Goal: Information Seeking & Learning: Learn about a topic

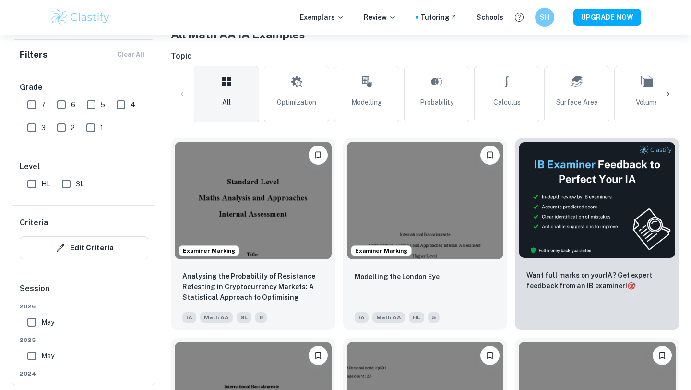
scroll to position [211, 0]
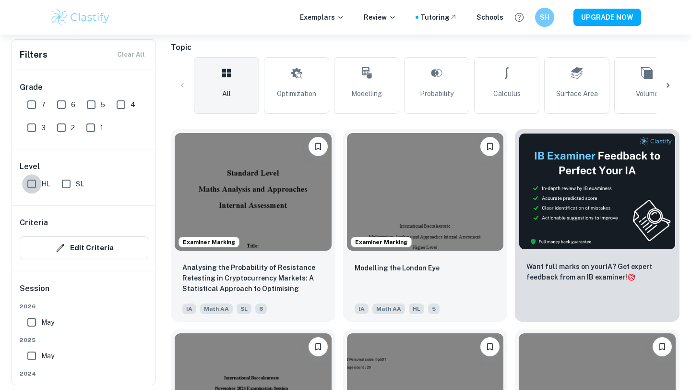
click at [28, 186] on input "HL" at bounding box center [31, 183] width 19 height 19
checkbox input "true"
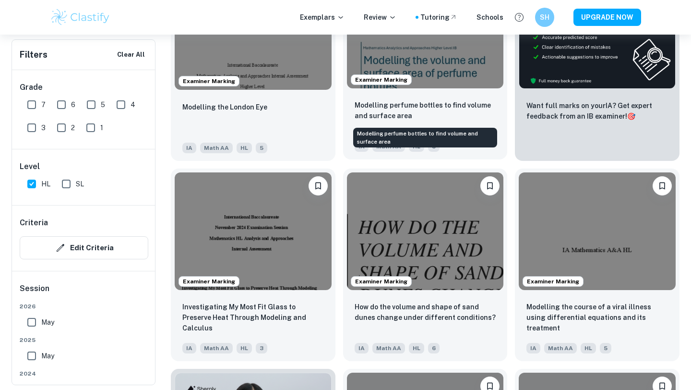
scroll to position [398, 0]
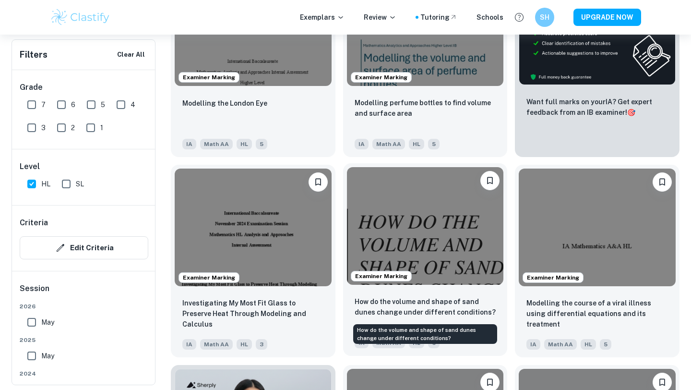
click at [409, 299] on p "How do the volume and shape of sand dunes change under different conditions?" at bounding box center [426, 306] width 142 height 21
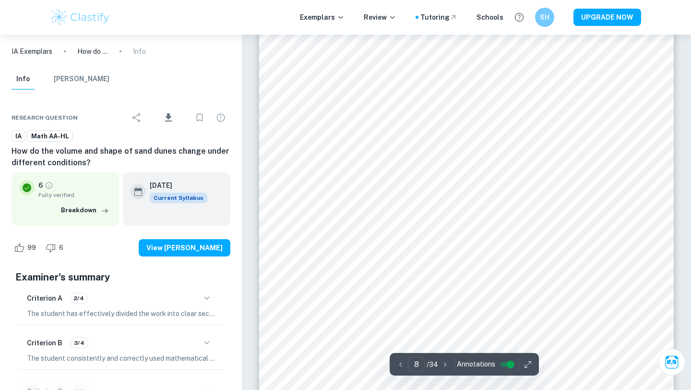
scroll to position [4420, 0]
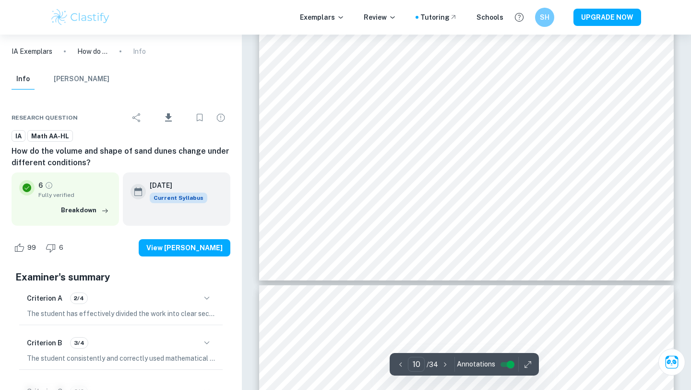
type input "11"
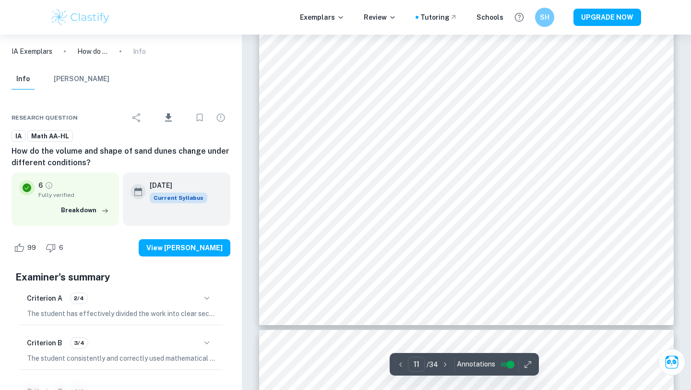
scroll to position [6423, 0]
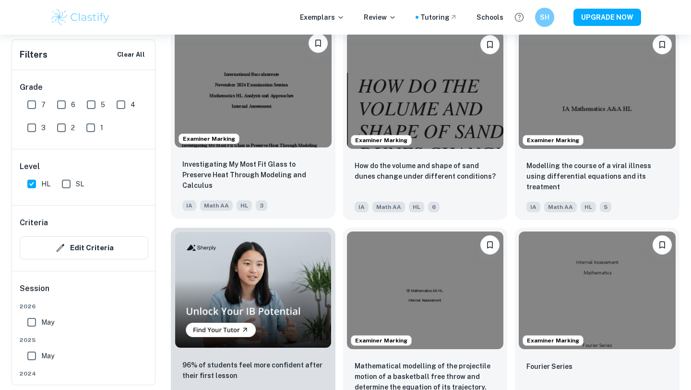
scroll to position [567, 0]
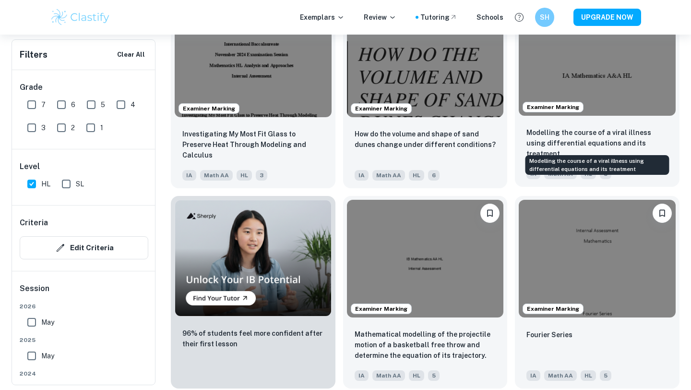
click at [564, 141] on p "Modelling the course of a viral illness using differential equations and its tr…" at bounding box center [597, 143] width 142 height 32
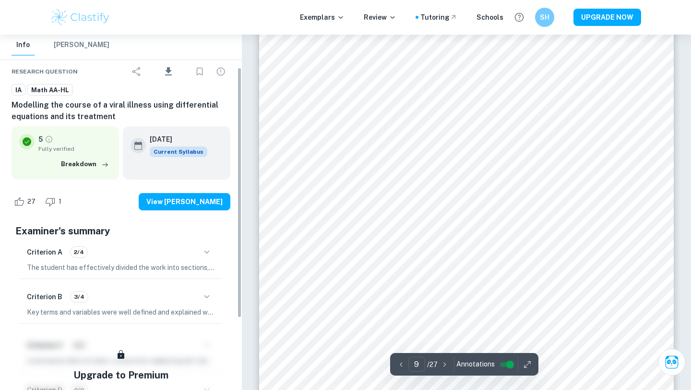
scroll to position [93, 0]
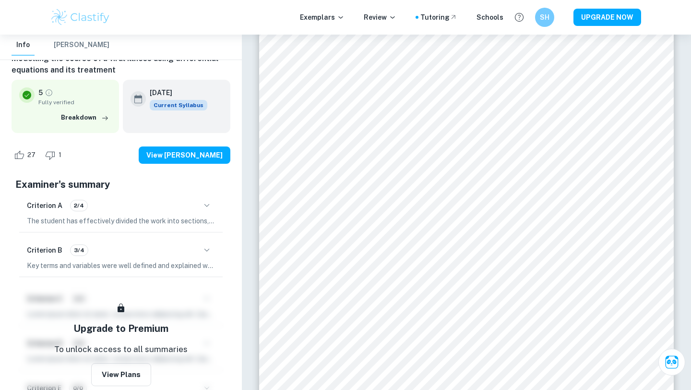
click at [208, 203] on icon "button" at bounding box center [207, 206] width 12 height 12
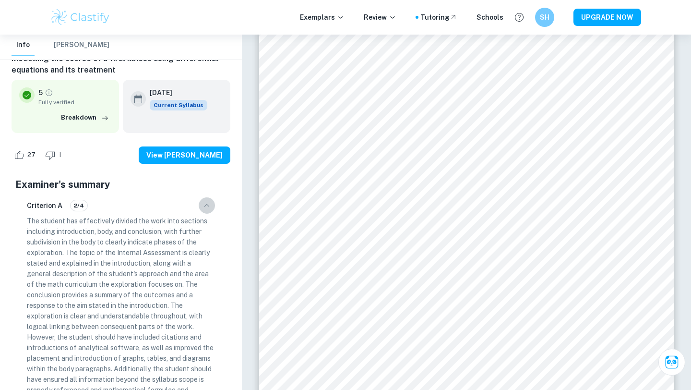
click at [209, 203] on icon "button" at bounding box center [207, 206] width 12 height 12
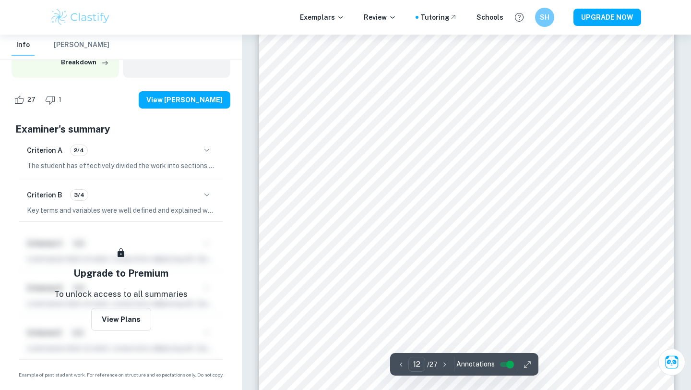
scroll to position [6741, 0]
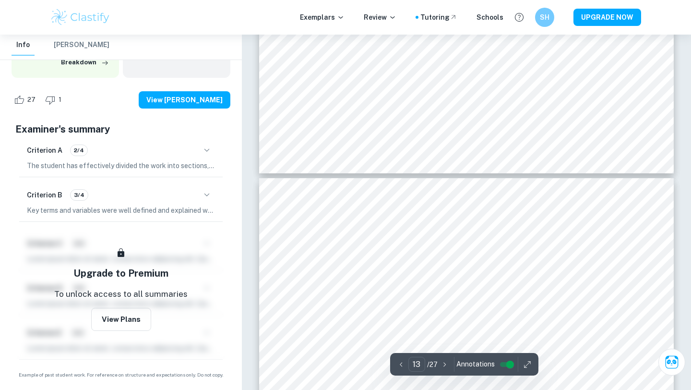
type input "14"
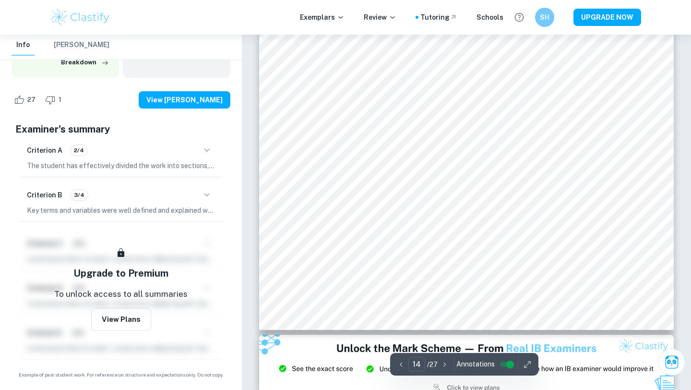
scroll to position [8175, 0]
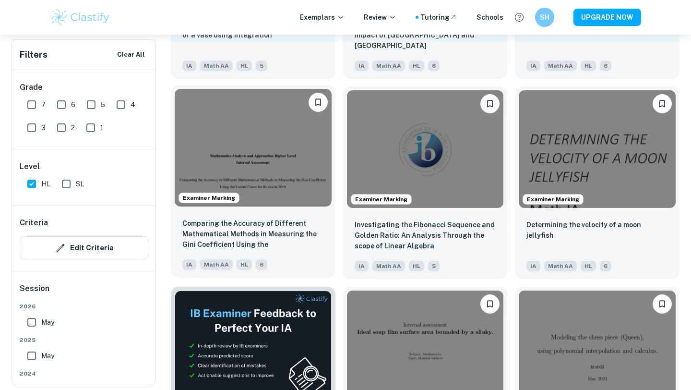
scroll to position [1277, 0]
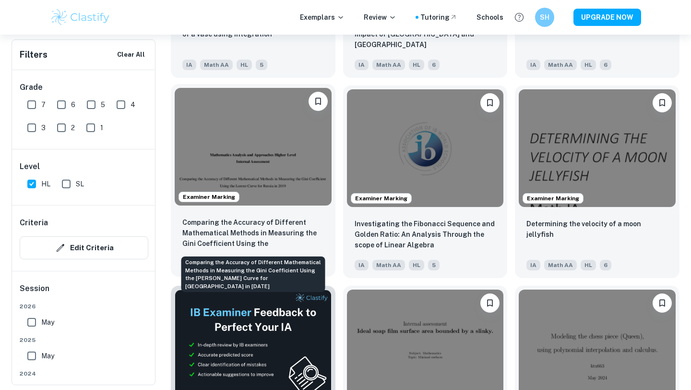
click at [282, 225] on p "Comparing the Accuracy of Different Mathematical Methods in Measuring the Gini …" at bounding box center [253, 233] width 142 height 33
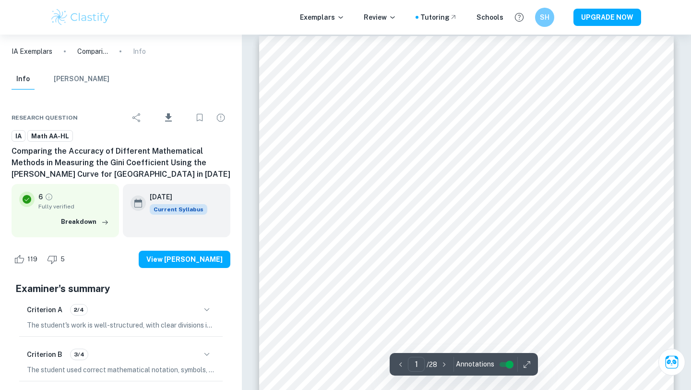
scroll to position [9, 0]
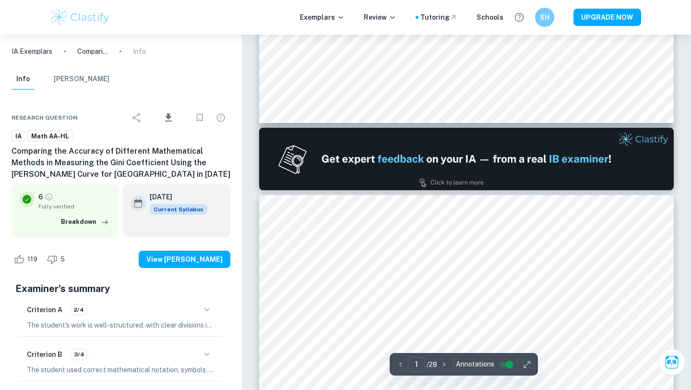
type input "2"
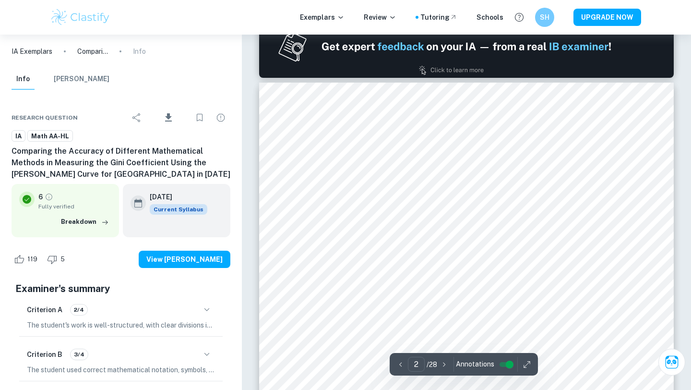
scroll to position [604, 0]
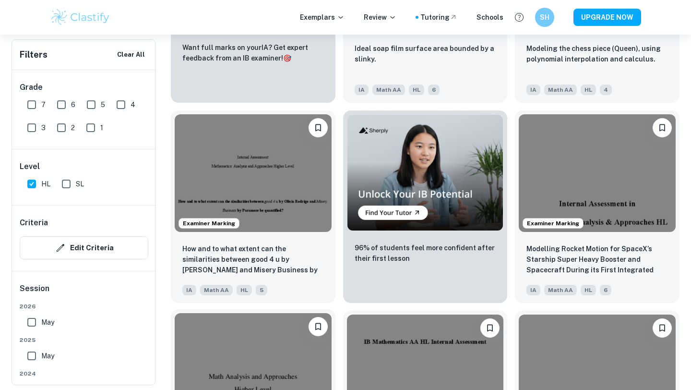
scroll to position [1654, 0]
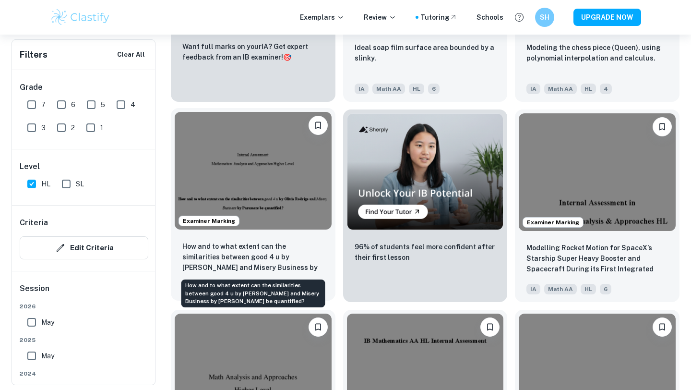
click at [282, 245] on p "How and to what extent can the similarities between good 4 u by Olivia Rodrigo …" at bounding box center [253, 257] width 142 height 33
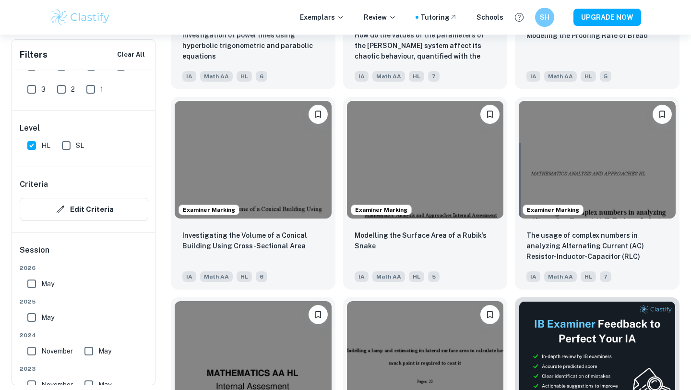
scroll to position [3268, 0]
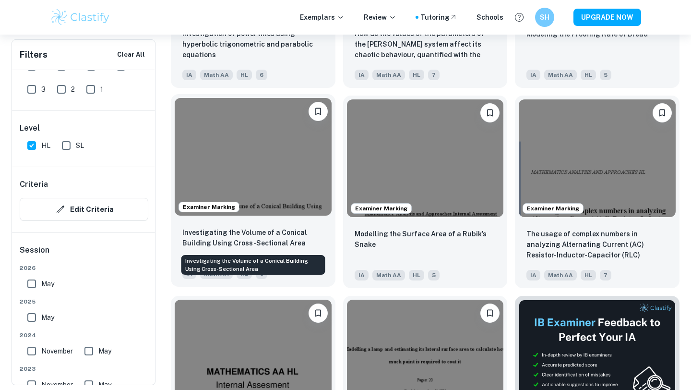
click at [263, 244] on p "Investigating the Volume of a Conical Building Using Cross-Sectional Area" at bounding box center [253, 237] width 142 height 21
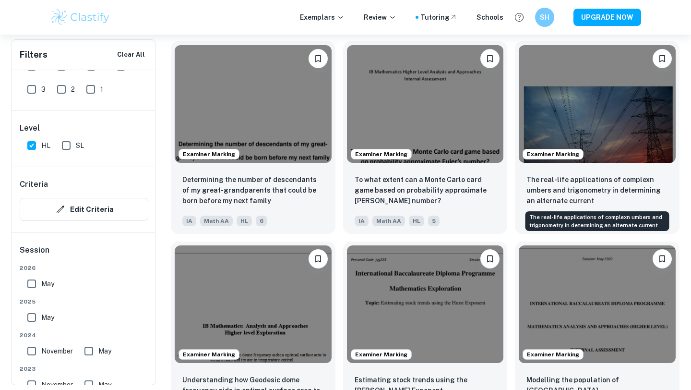
scroll to position [6122, 0]
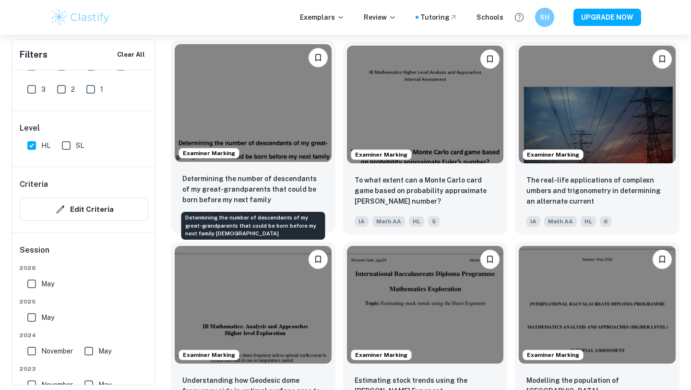
click at [296, 182] on p "Determining the number of descendants of my great-grandparents that could be bo…" at bounding box center [253, 189] width 142 height 33
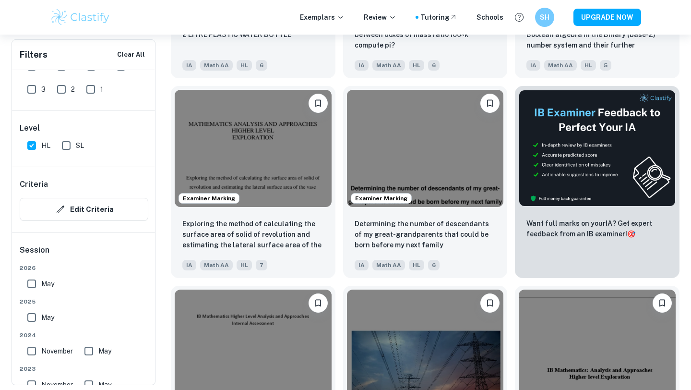
scroll to position [6744, 0]
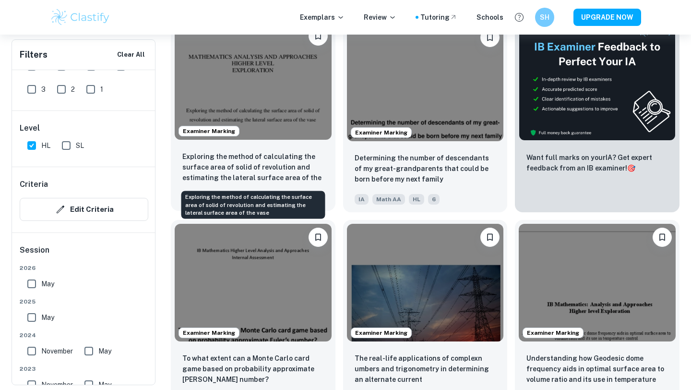
click at [246, 166] on p "Exploring the method of calculating the surface area of solid of revolution and…" at bounding box center [253, 167] width 142 height 33
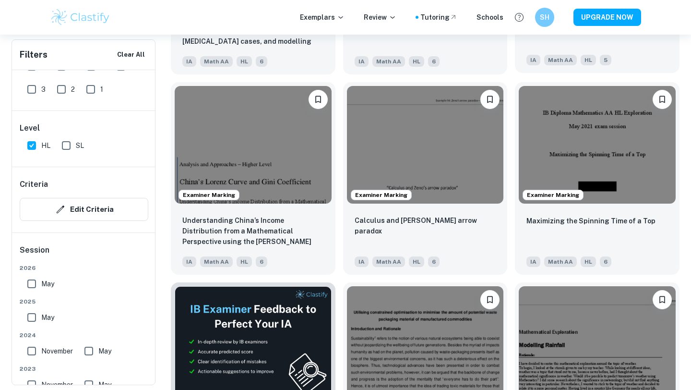
scroll to position [7683, 0]
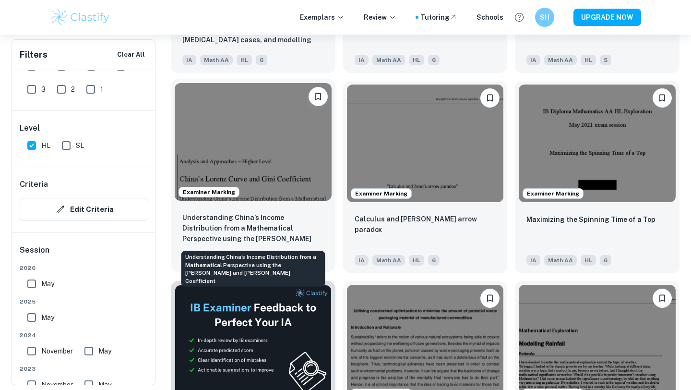
click at [240, 225] on p "Understanding China’s Income Distribution from a Mathematical Perspective using…" at bounding box center [253, 228] width 142 height 33
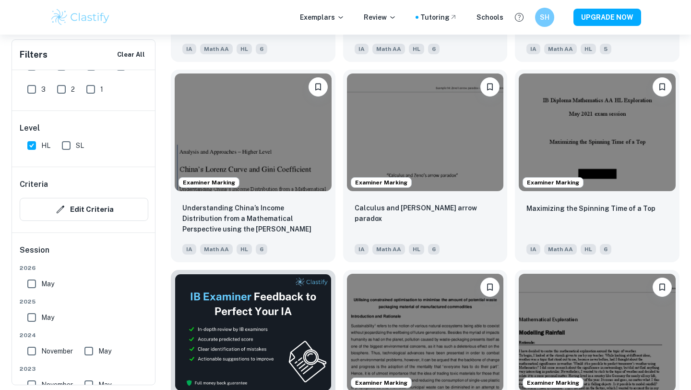
scroll to position [7698, 0]
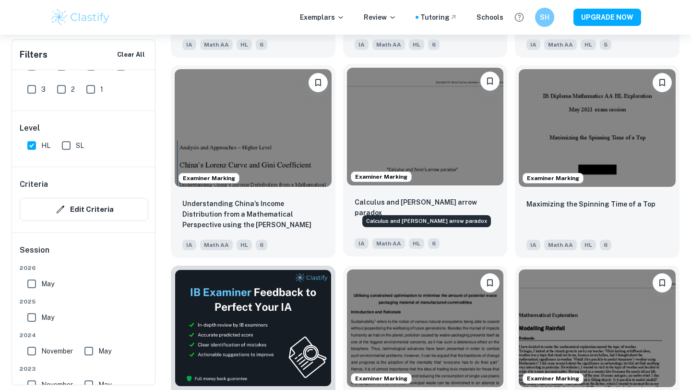
click at [423, 203] on p "Calculus and [PERSON_NAME] arrow paradox" at bounding box center [426, 207] width 142 height 21
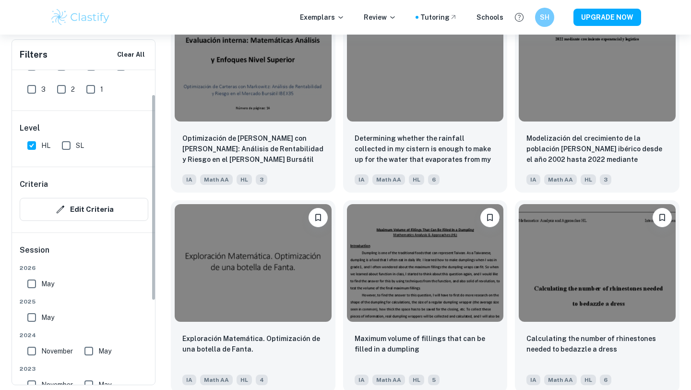
scroll to position [0, 0]
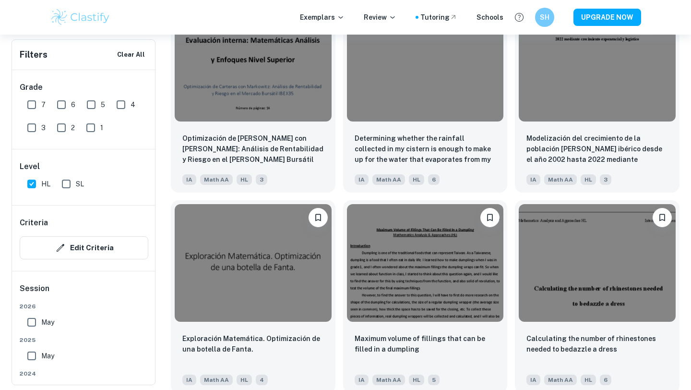
click at [29, 105] on input "7" at bounding box center [31, 104] width 19 height 19
checkbox input "true"
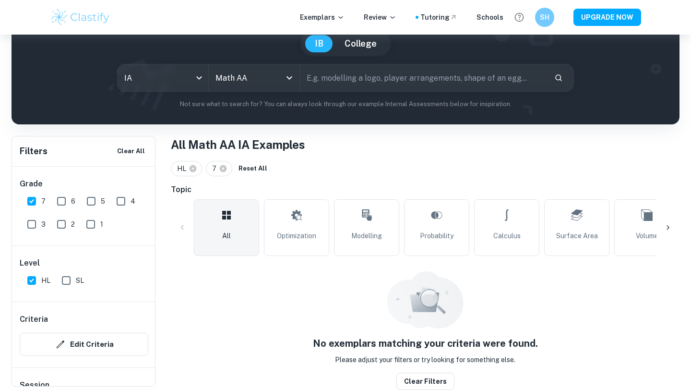
scroll to position [92, 0]
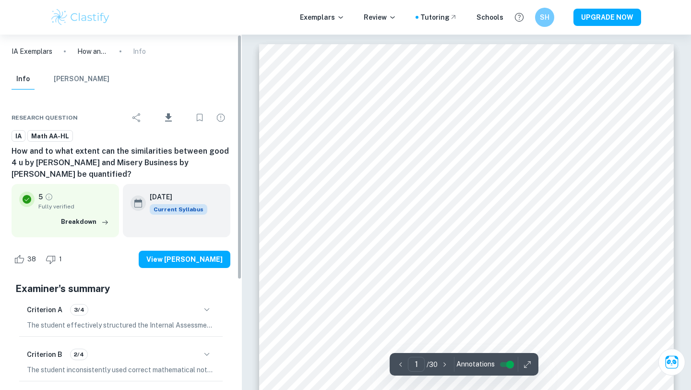
click at [205, 157] on h6 "How and to what extent can the similarities between good 4 u by Olivia Rodrigo …" at bounding box center [121, 162] width 219 height 35
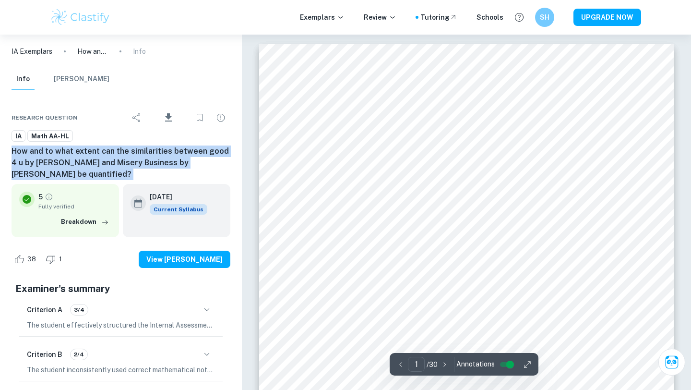
click at [205, 157] on h6 "How and to what extent can the similarities between good 4 u by Olivia Rodrigo …" at bounding box center [121, 162] width 219 height 35
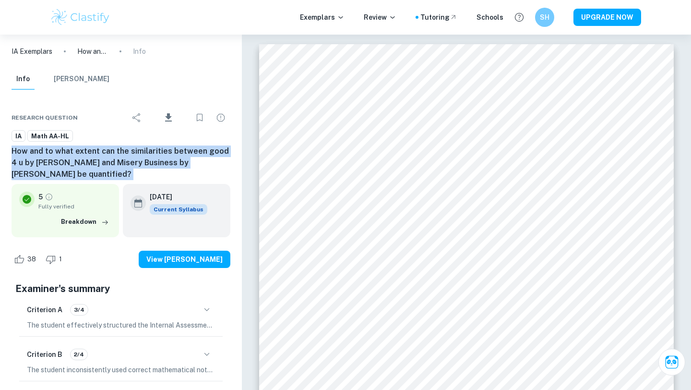
copy div "How and to what extent can the similarities between good 4 u by Olivia Rodrigo …"
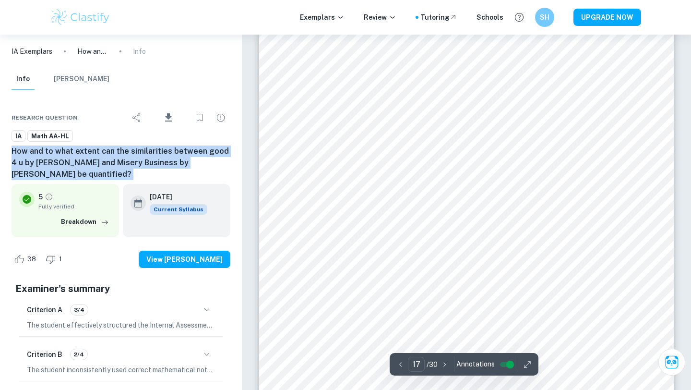
scroll to position [8970, 0]
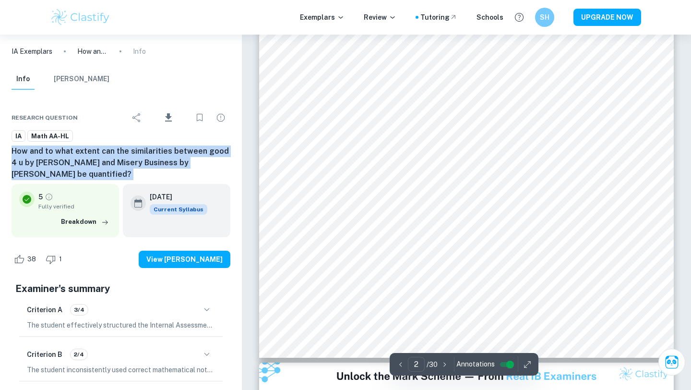
type input "1"
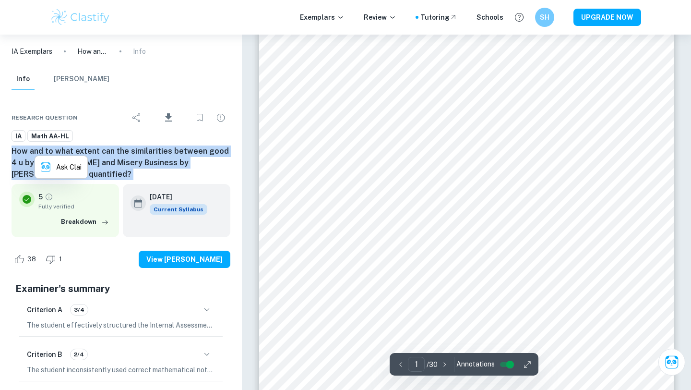
scroll to position [59, 0]
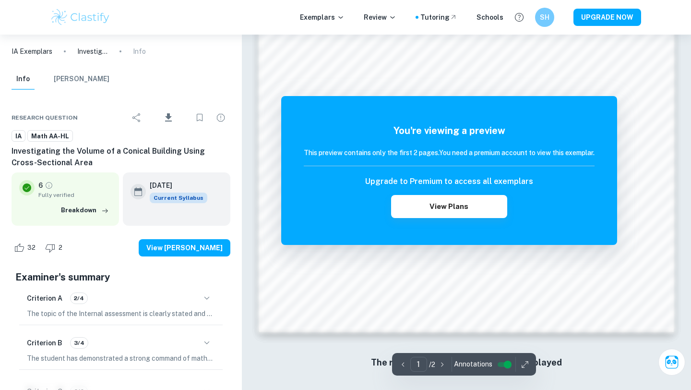
scroll to position [798, 0]
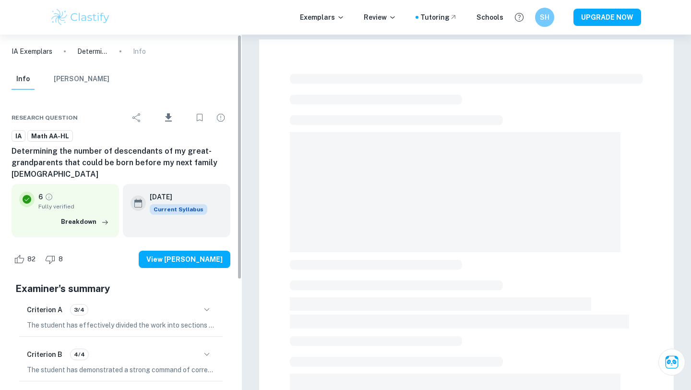
checkbox input "true"
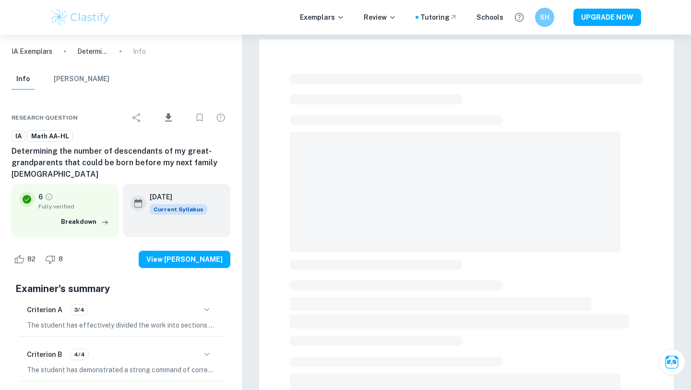
click at [98, 157] on h6 "Determining the number of descendants of my great-grandparents that could be bo…" at bounding box center [121, 162] width 219 height 35
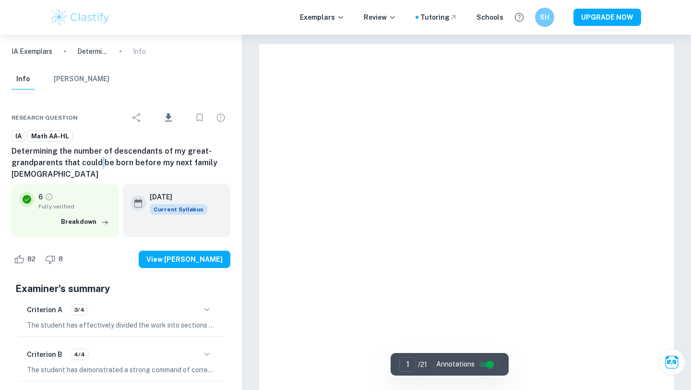
click at [98, 157] on h6 "Determining the number of descendants of my great-grandparents that could be bo…" at bounding box center [121, 162] width 219 height 35
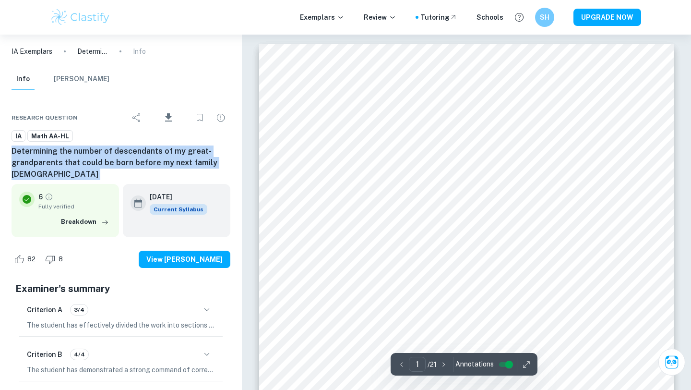
copy div "Determining the number of descendants of my great-grandparents that could be bo…"
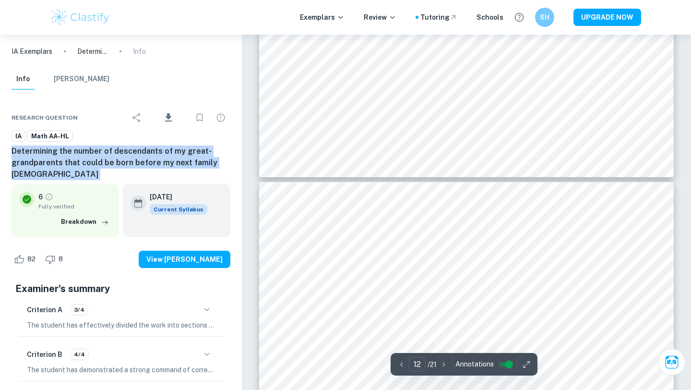
type input "13"
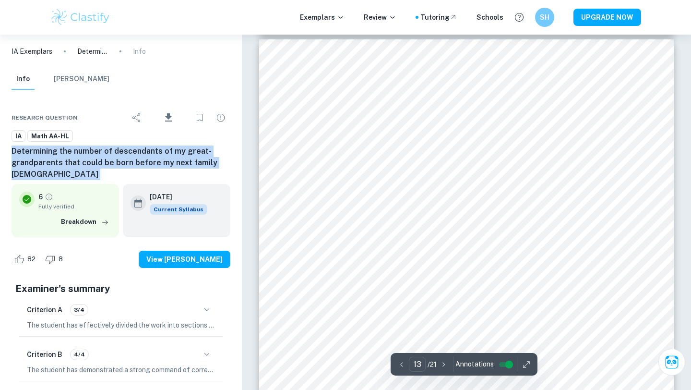
scroll to position [7324, 0]
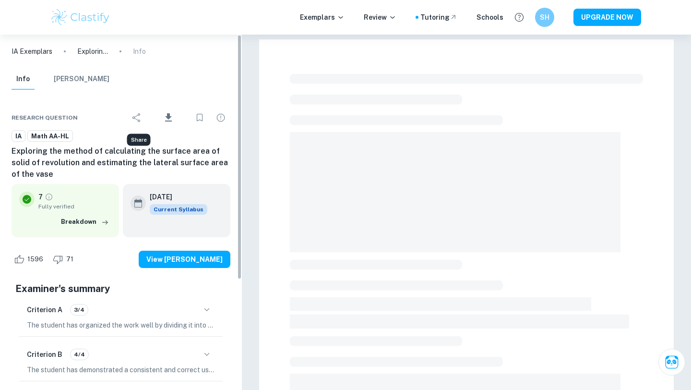
checkbox input "true"
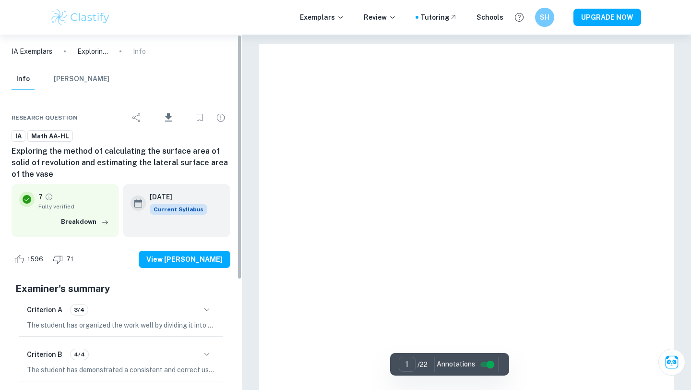
click at [135, 159] on h6 "Exploring the method of calculating the surface area of solid of revolution and…" at bounding box center [121, 162] width 219 height 35
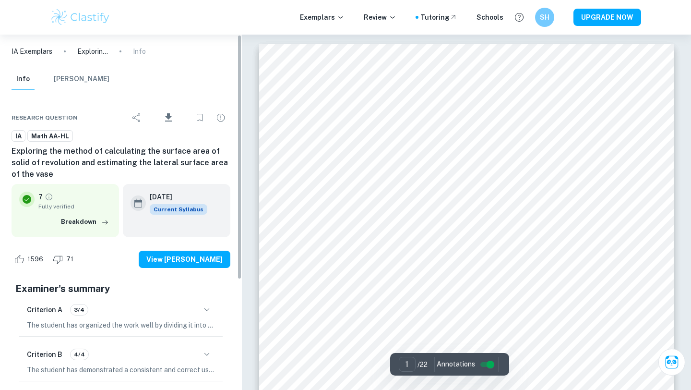
click at [135, 159] on h6 "Exploring the method of calculating the surface area of solid of revolution and…" at bounding box center [121, 162] width 219 height 35
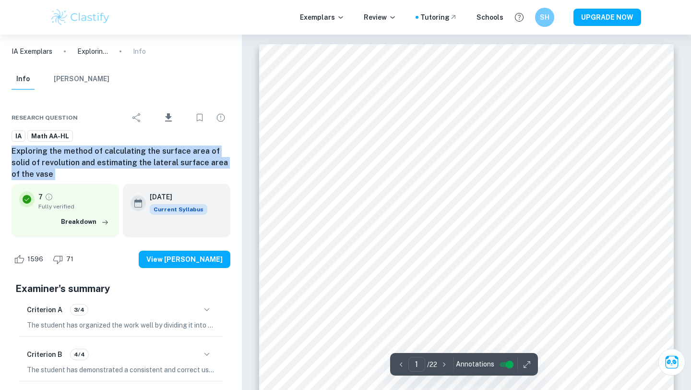
copy div "Exploring the method of calculating the surface area of solid of revolution and…"
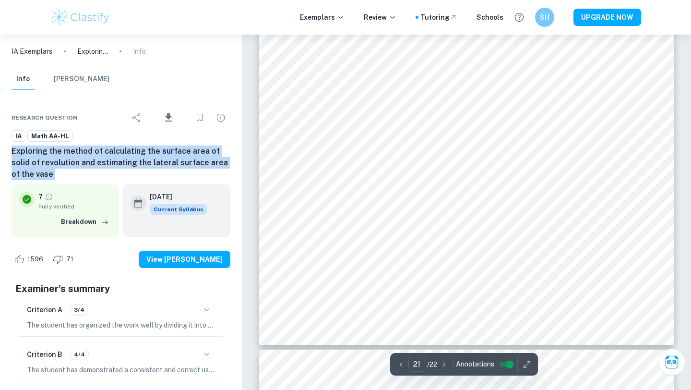
type input "22"
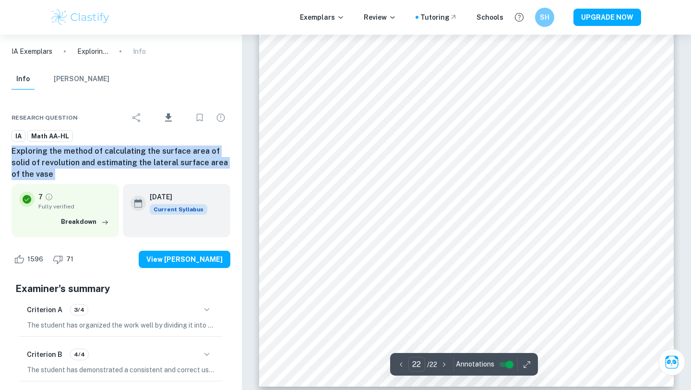
scroll to position [12996, 0]
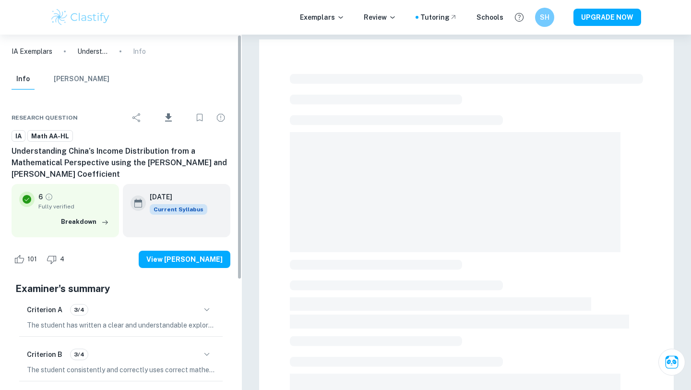
click at [68, 142] on div "IA Math AA-HL Understanding China’s Income Distribution from a Mathematical Per…" at bounding box center [121, 155] width 219 height 50
click at [76, 160] on h6 "Understanding China’s Income Distribution from a Mathematical Perspective using…" at bounding box center [121, 162] width 219 height 35
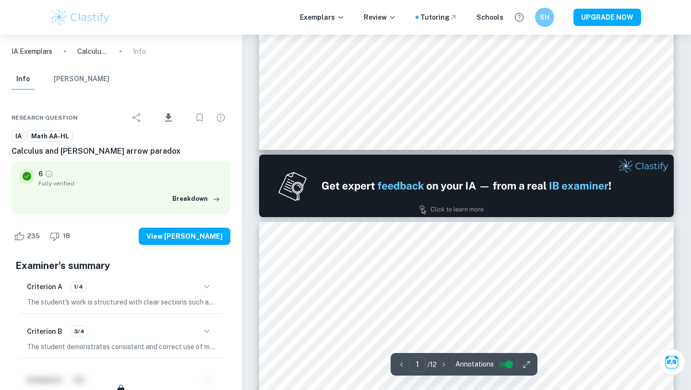
type input "2"
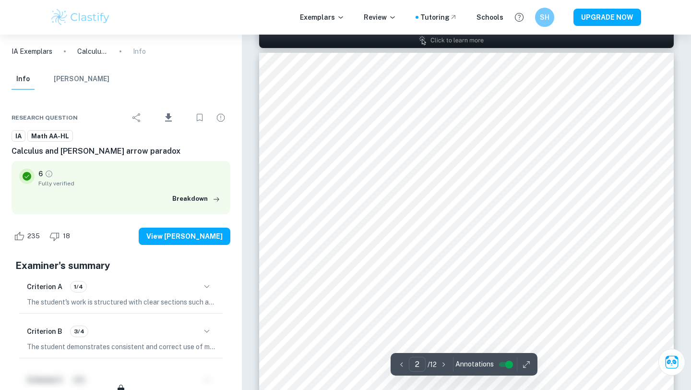
scroll to position [666, 0]
